Goal: Find specific page/section: Find specific page/section

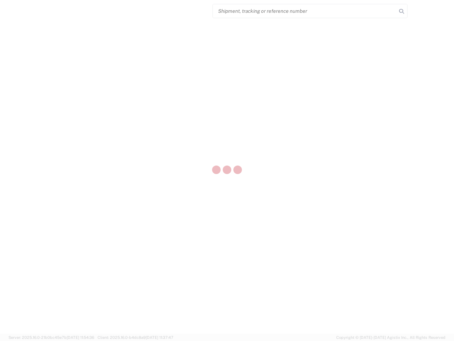
select select "US"
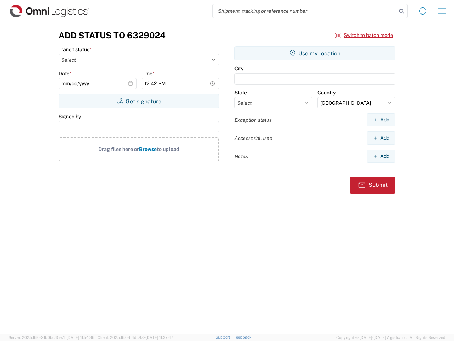
click at [305, 11] on input "search" at bounding box center [305, 10] width 184 height 13
click at [402, 11] on icon at bounding box center [402, 11] width 10 height 10
click at [423, 11] on icon at bounding box center [422, 10] width 11 height 11
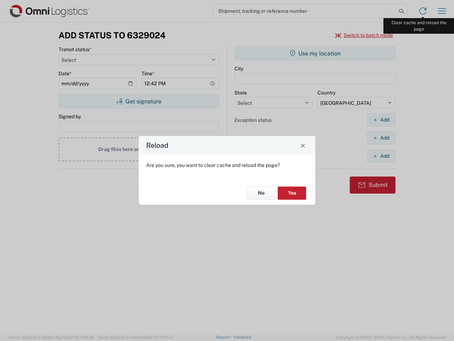
click at [442, 11] on div "Reload Are you sure, you want to clear cache and reload the page? No Yes" at bounding box center [227, 170] width 454 height 341
click at [365, 35] on div "Reload Are you sure, you want to clear cache and reload the page? No Yes" at bounding box center [227, 170] width 454 height 341
click at [139, 101] on div "Reload Are you sure, you want to clear cache and reload the page? No Yes" at bounding box center [227, 170] width 454 height 341
click at [315, 53] on div "Reload Are you sure, you want to clear cache and reload the page? No Yes" at bounding box center [227, 170] width 454 height 341
click at [381, 120] on div "Reload Are you sure, you want to clear cache and reload the page? No Yes" at bounding box center [227, 170] width 454 height 341
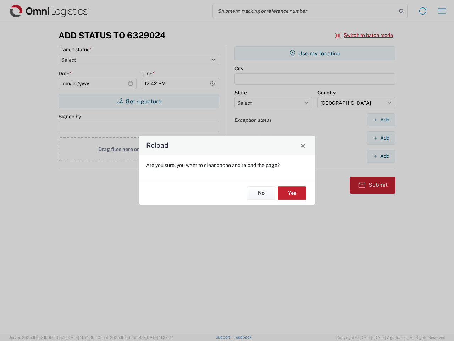
click at [381, 138] on div "Reload Are you sure, you want to clear cache and reload the page? No Yes" at bounding box center [227, 170] width 454 height 341
click at [381, 156] on div "Reload Are you sure, you want to clear cache and reload the page? No Yes" at bounding box center [227, 170] width 454 height 341
